Goal: Task Accomplishment & Management: Use online tool/utility

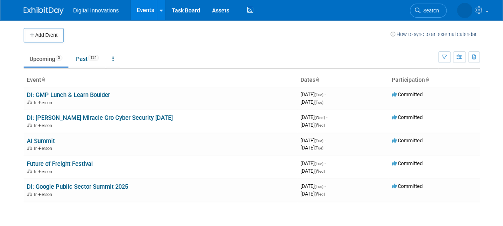
click at [190, 42] on td "Upcoming 5 Past 124 All Events 129 Past and Upcoming Grouped Annually Events gr…" at bounding box center [231, 55] width 414 height 26
click at [91, 64] on link "Past 124" at bounding box center [87, 58] width 35 height 15
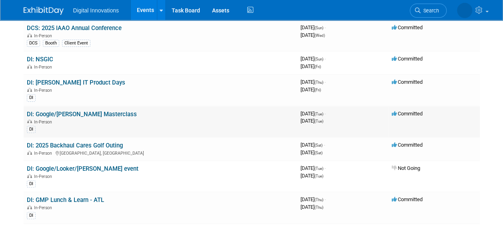
scroll to position [67, 0]
click at [113, 113] on link "DI: Google/[PERSON_NAME] Masterclass" at bounding box center [82, 113] width 110 height 7
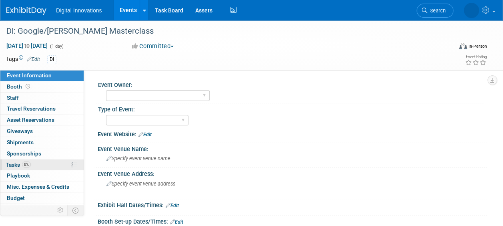
click at [39, 163] on link "0% Tasks 0%" at bounding box center [41, 164] width 83 height 11
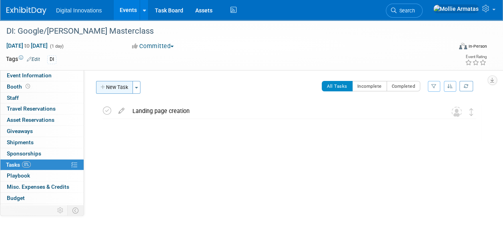
click at [124, 87] on button "New Task" at bounding box center [114, 87] width 37 height 13
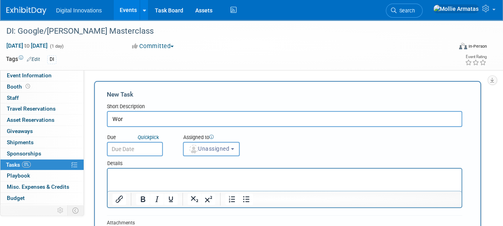
type input "Work"
